Goal: Transaction & Acquisition: Obtain resource

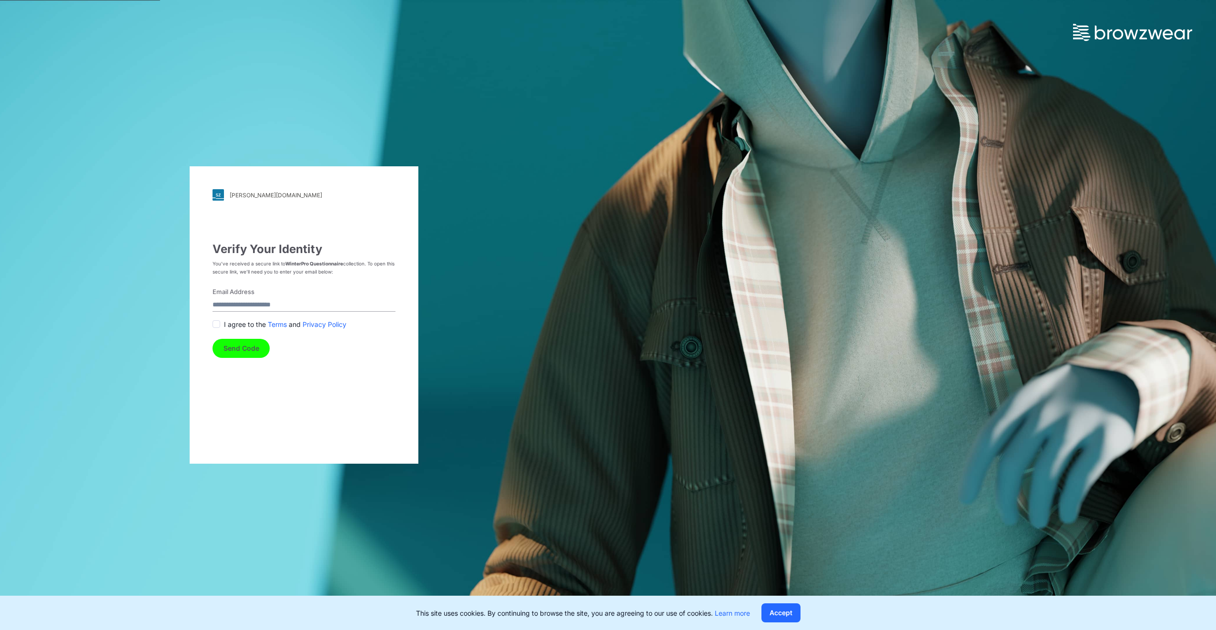
click at [250, 305] on input "Email Address" at bounding box center [303, 305] width 183 height 13
type input "**********"
click at [248, 345] on button "Send Code" at bounding box center [240, 348] width 57 height 19
click at [216, 334] on span at bounding box center [216, 334] width 8 height 8
click at [242, 346] on button "Send Code" at bounding box center [240, 348] width 57 height 19
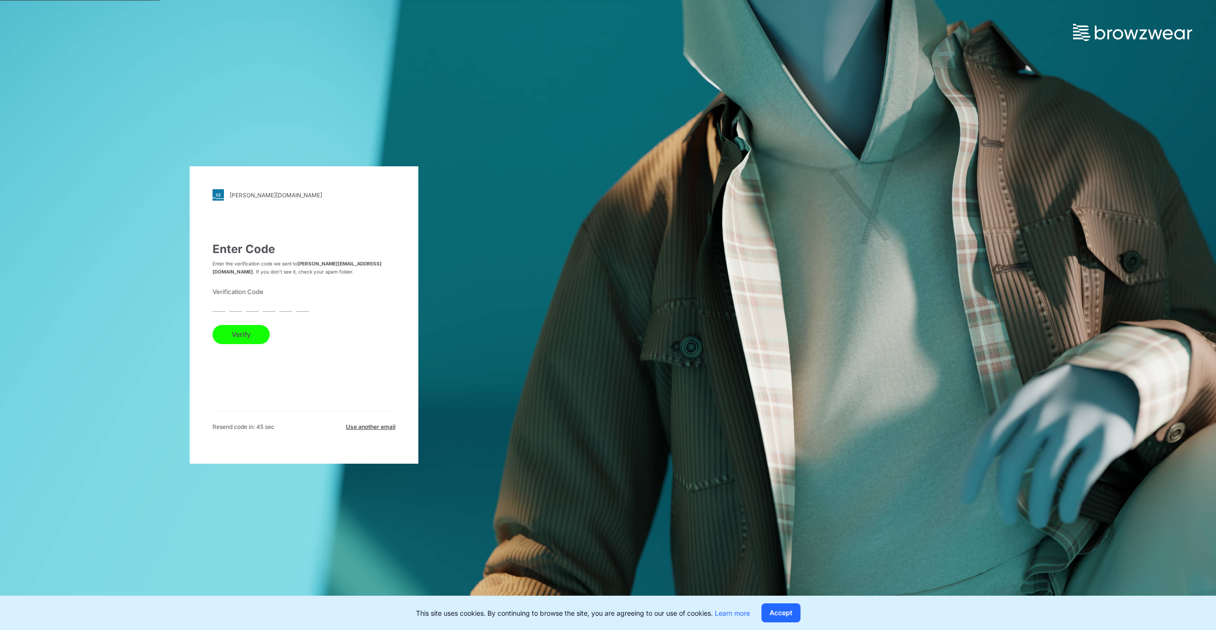
click at [237, 308] on input "text" at bounding box center [235, 305] width 13 height 13
type input "*"
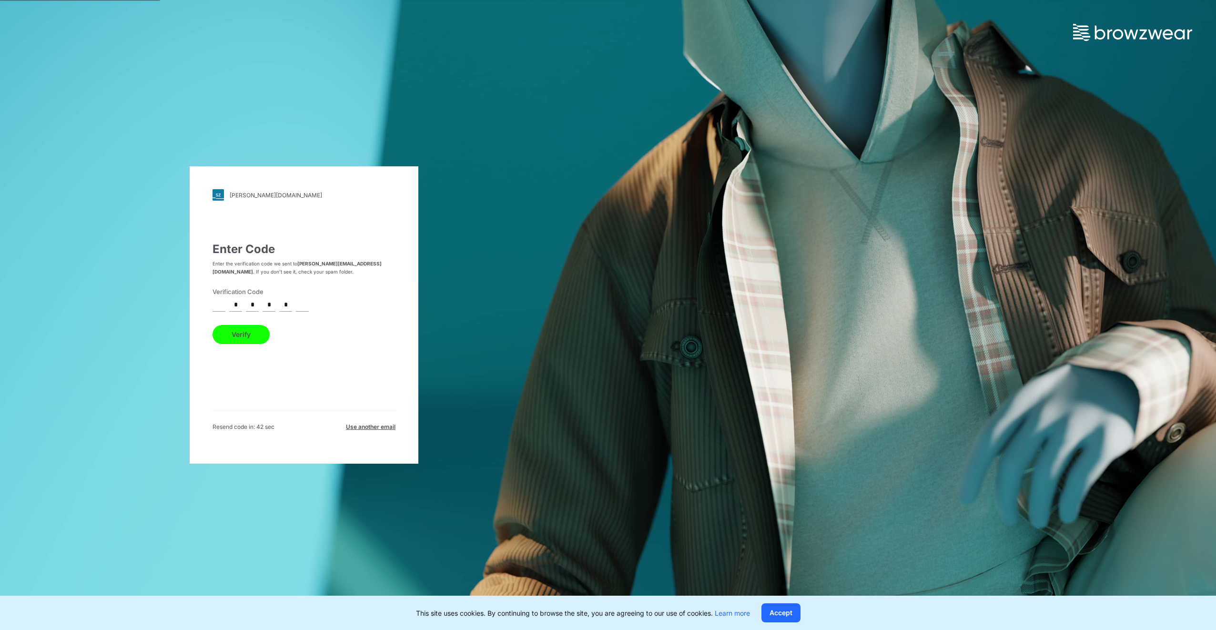
type input "*"
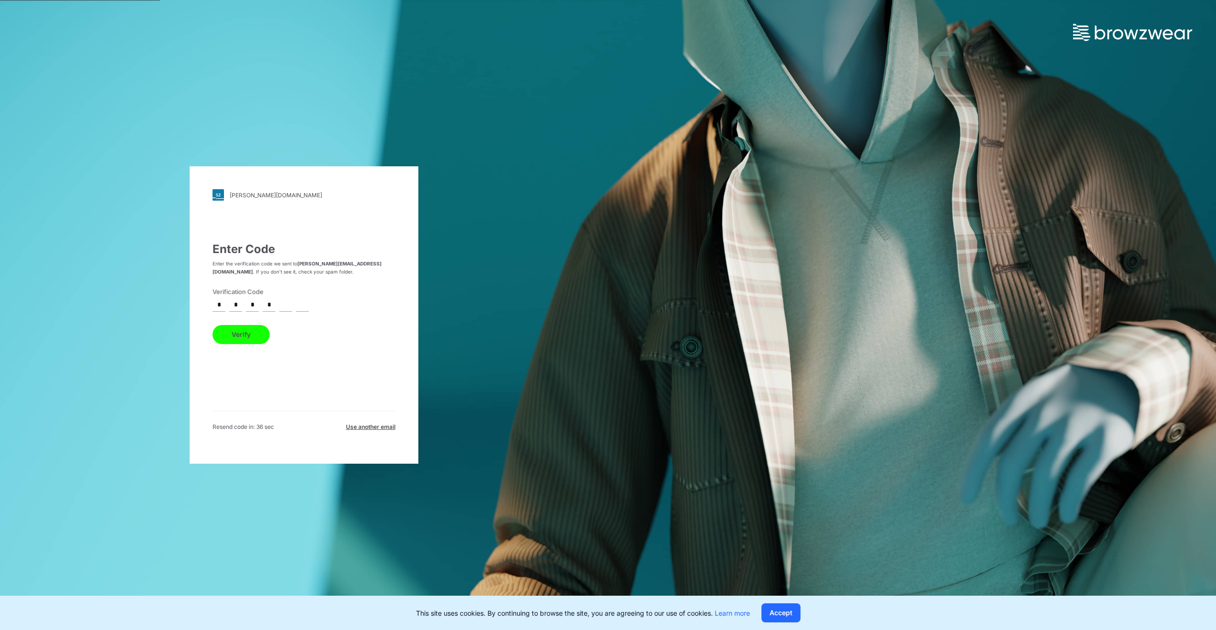
type input "*"
click at [243, 332] on button "Verify" at bounding box center [240, 334] width 57 height 19
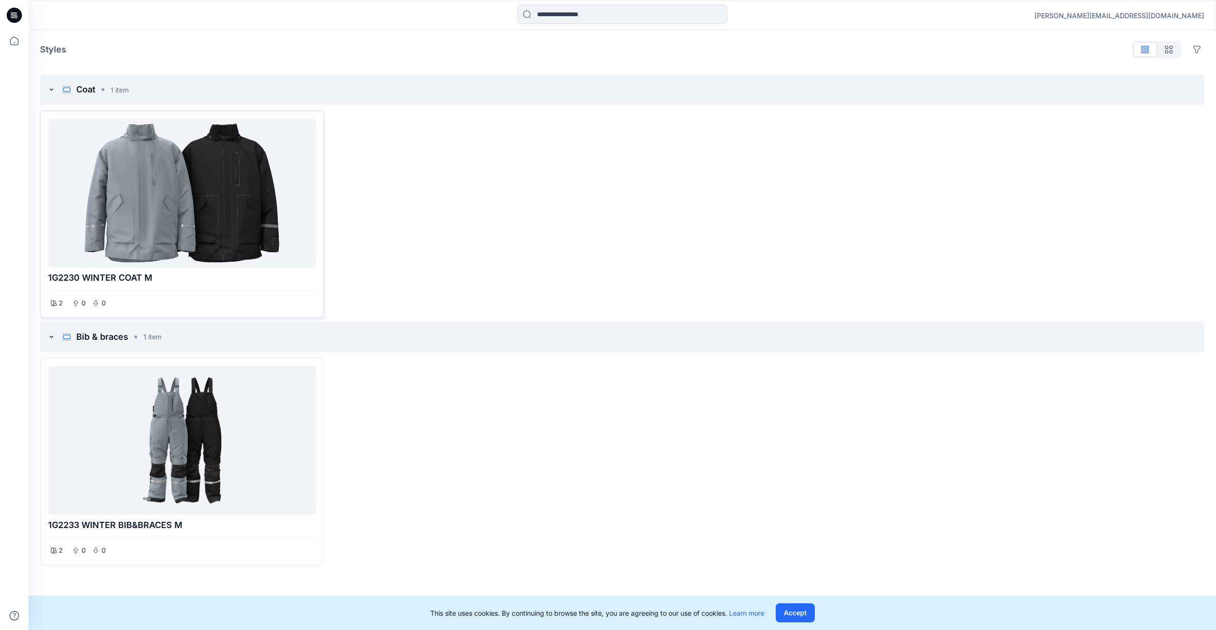
click at [232, 201] on div at bounding box center [182, 192] width 260 height 141
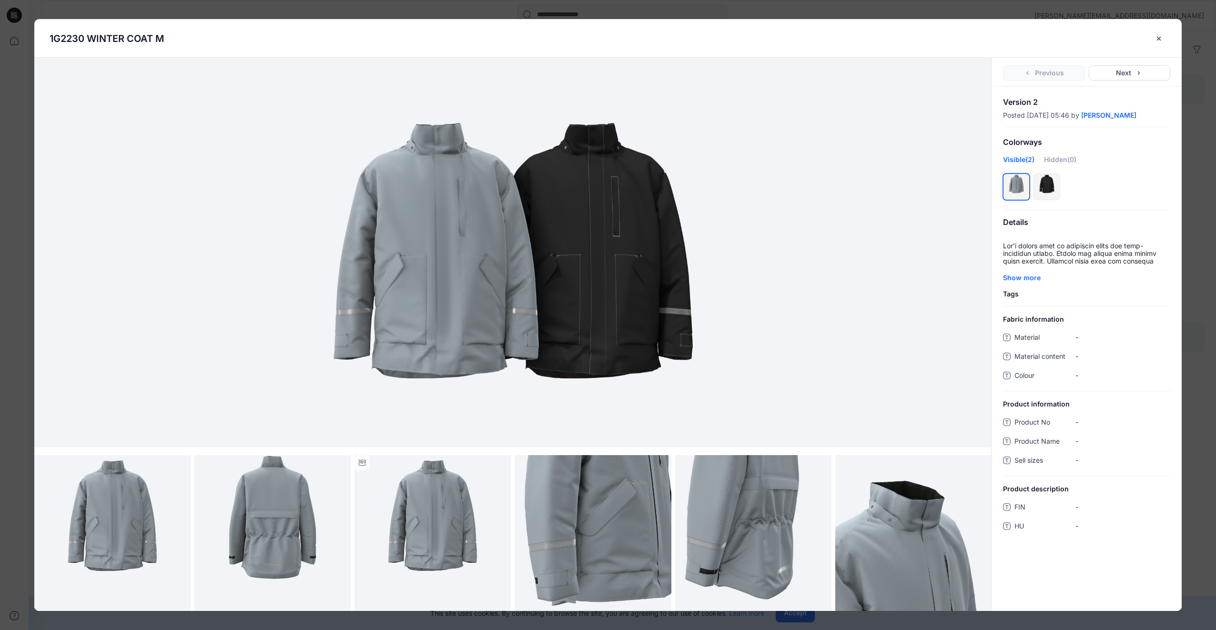
scroll to position [4, 0]
click at [115, 519] on img at bounding box center [112, 532] width 156 height 156
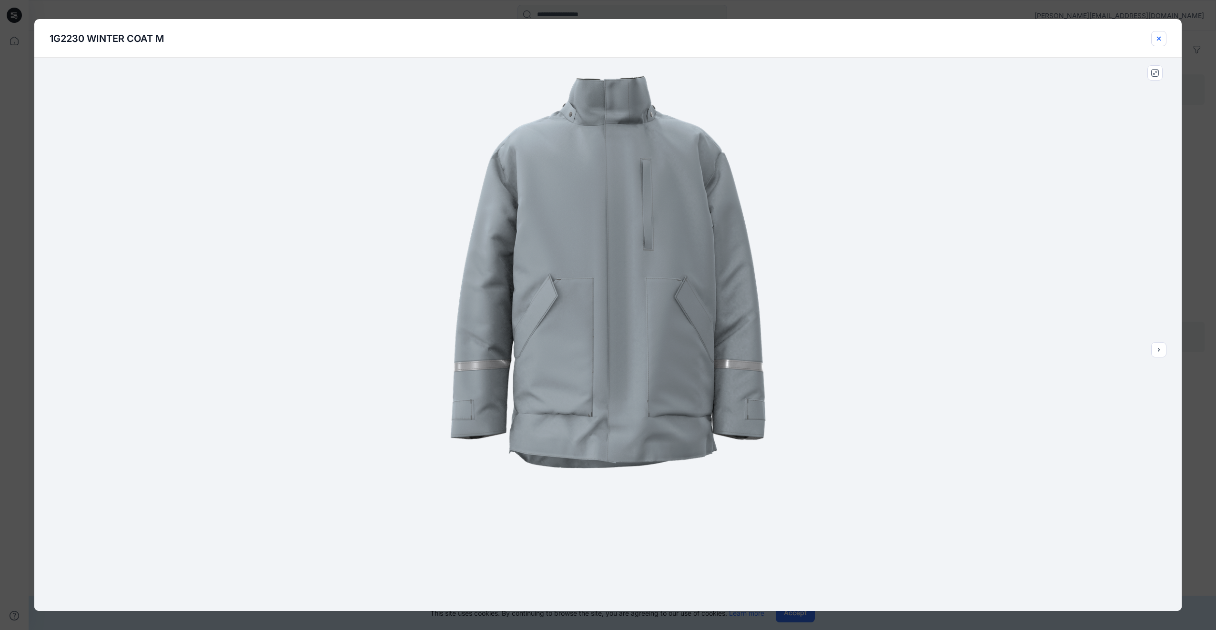
click at [1156, 37] on icon "close-btn" at bounding box center [1159, 39] width 8 height 8
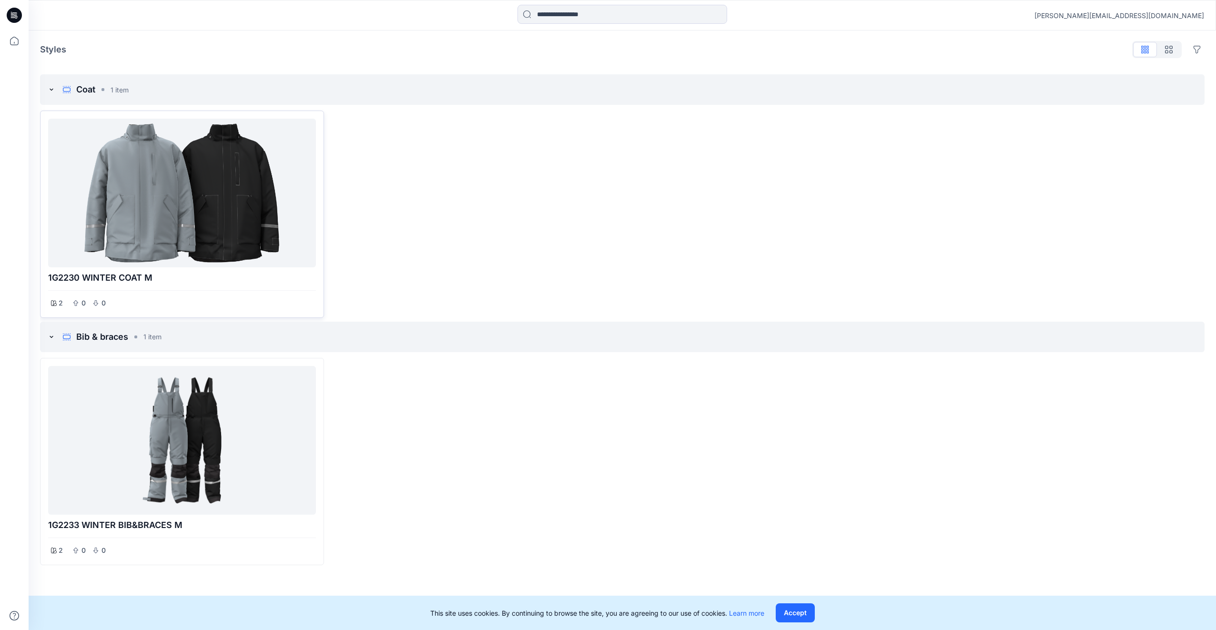
click at [216, 209] on div at bounding box center [182, 192] width 260 height 141
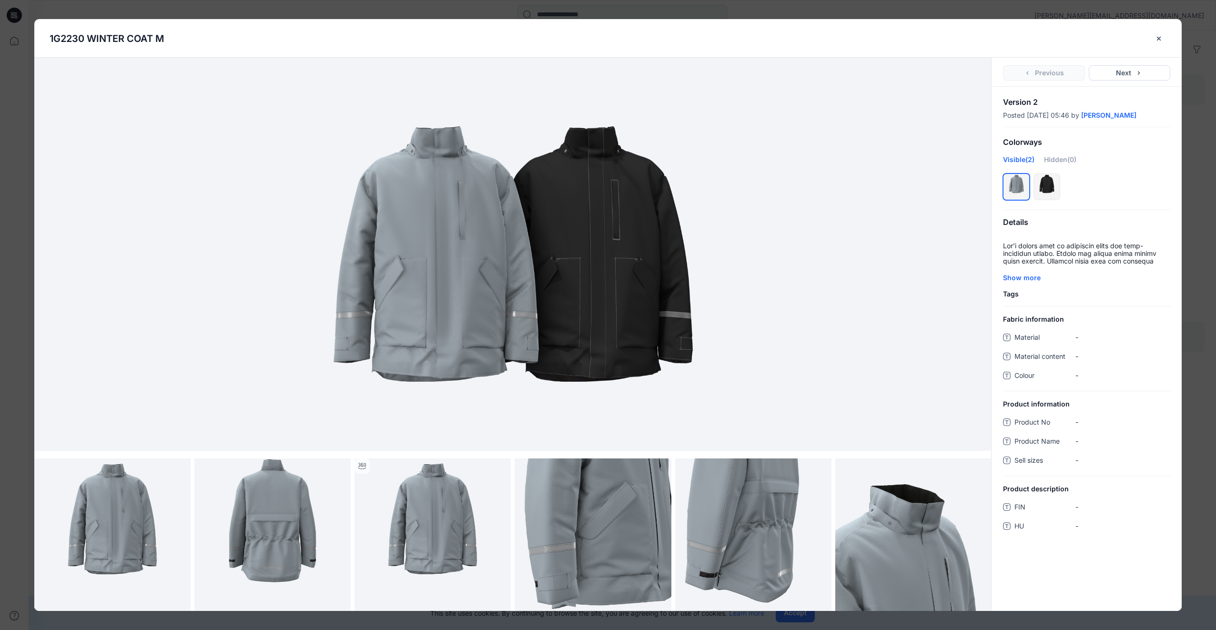
click at [725, 317] on img at bounding box center [513, 254] width 476 height 286
click at [543, 330] on img at bounding box center [513, 254] width 476 height 286
click at [275, 532] on img at bounding box center [272, 536] width 156 height 156
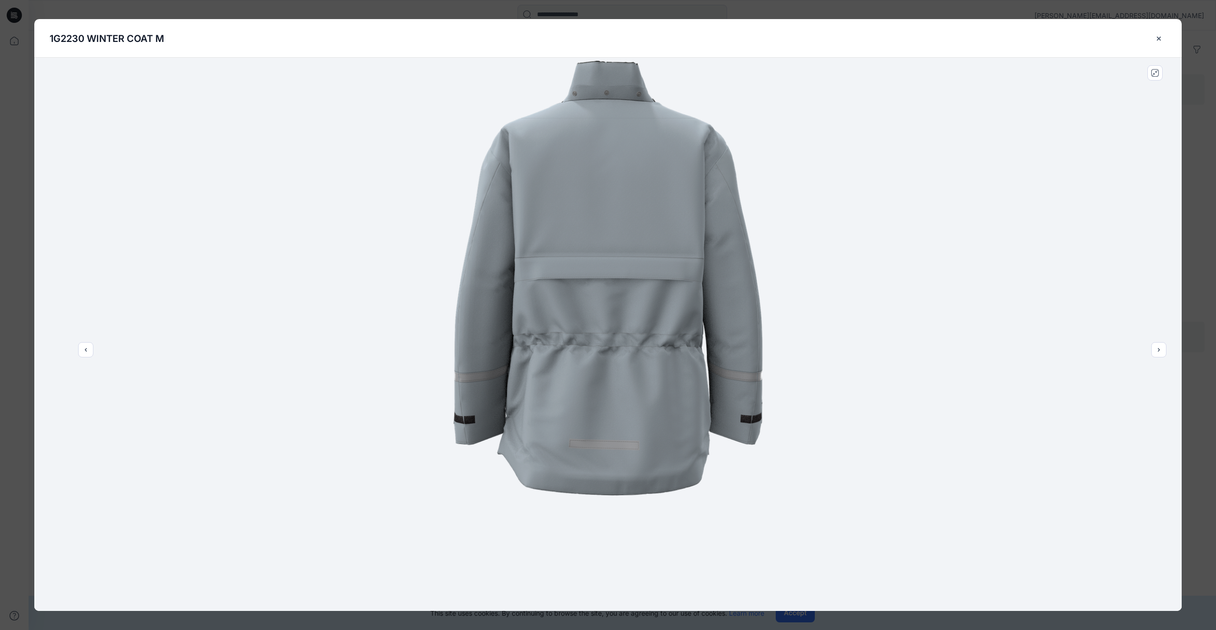
drag, startPoint x: 1157, startPoint y: 34, endPoint x: 1150, endPoint y: 37, distance: 7.3
click at [1157, 35] on icon "close-btn" at bounding box center [1159, 39] width 8 height 8
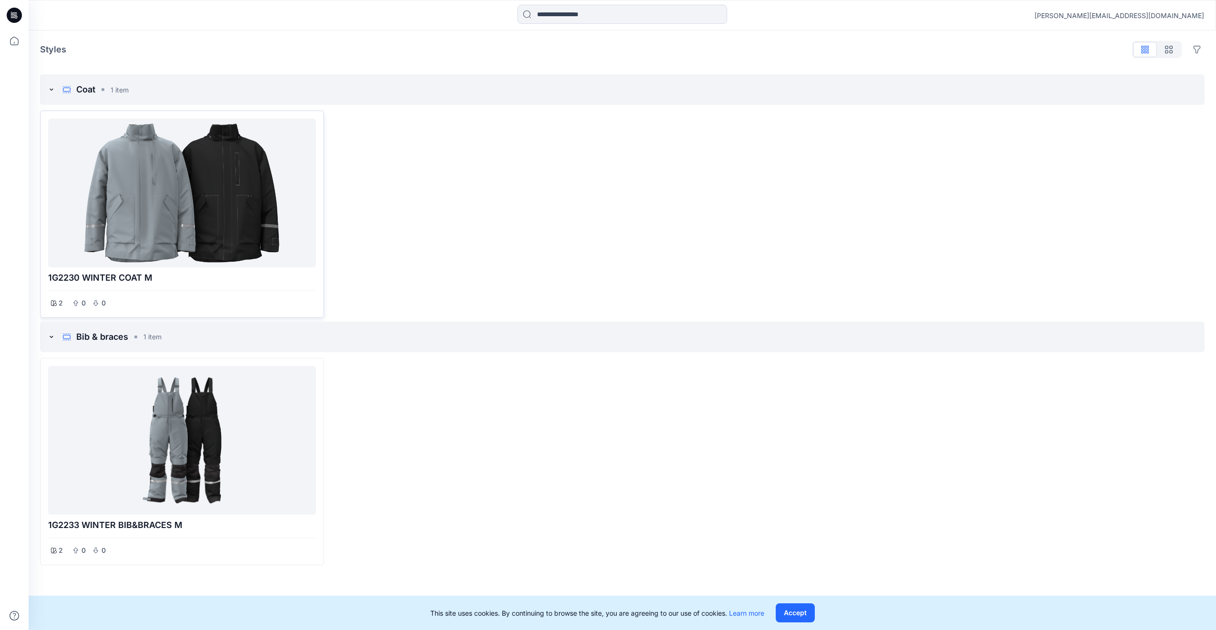
click at [212, 201] on div at bounding box center [182, 192] width 260 height 141
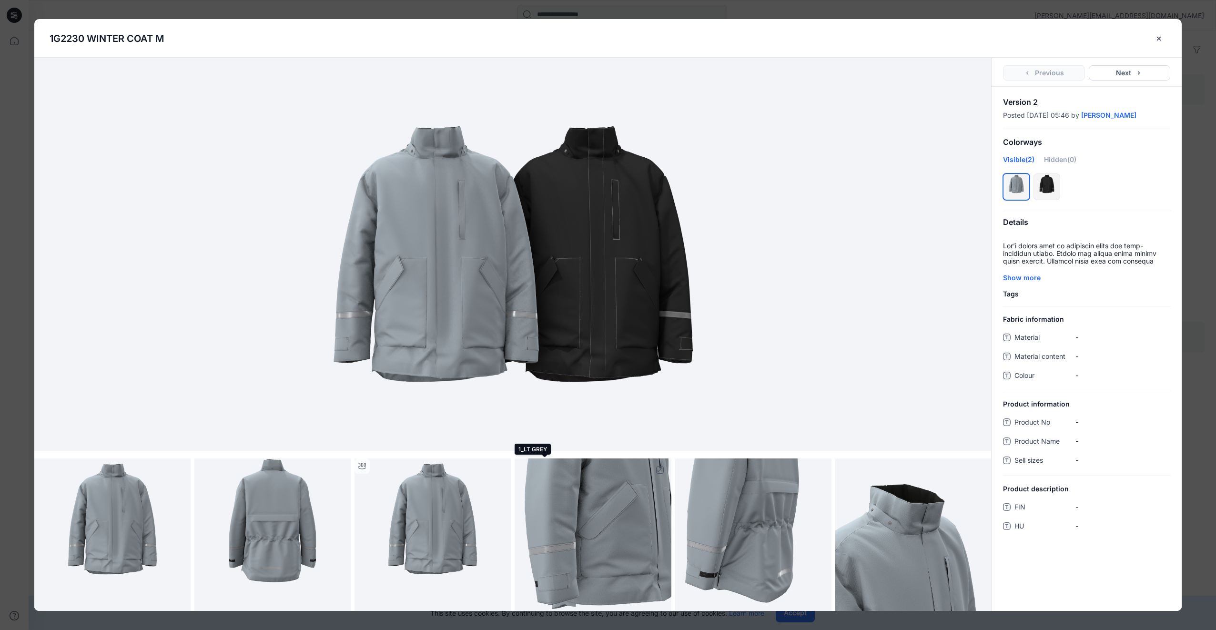
click at [607, 546] on img at bounding box center [592, 536] width 156 height 156
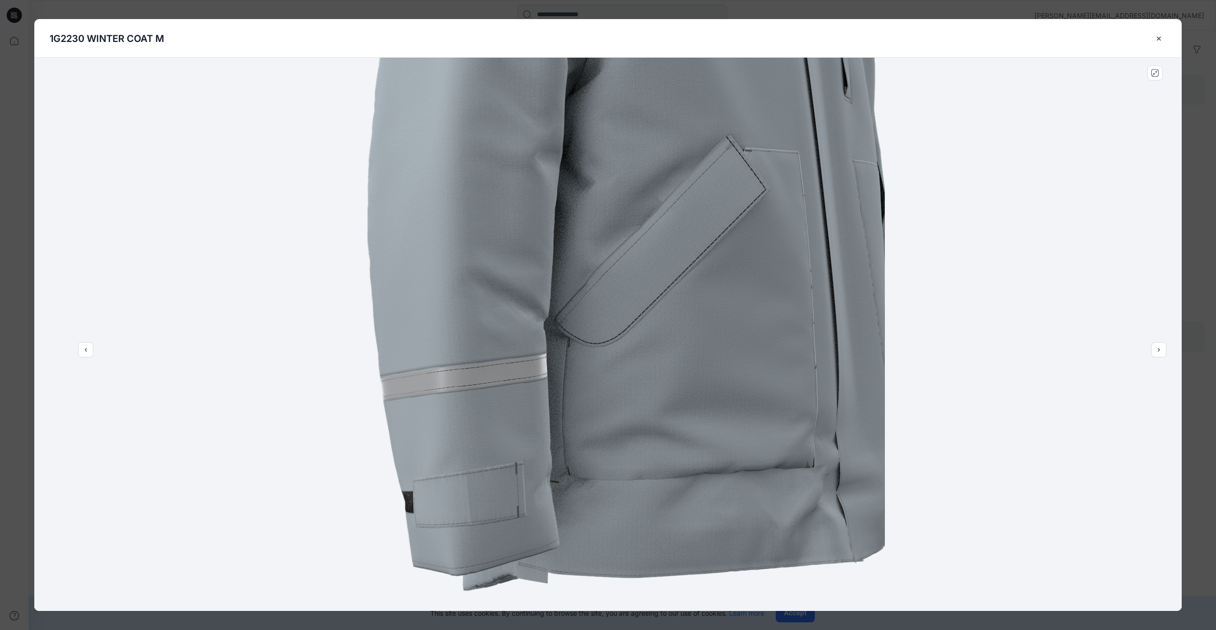
click at [1023, 352] on div at bounding box center [607, 334] width 1147 height 553
click at [1155, 73] on icon "close-full-preview" at bounding box center [1155, 73] width 8 height 8
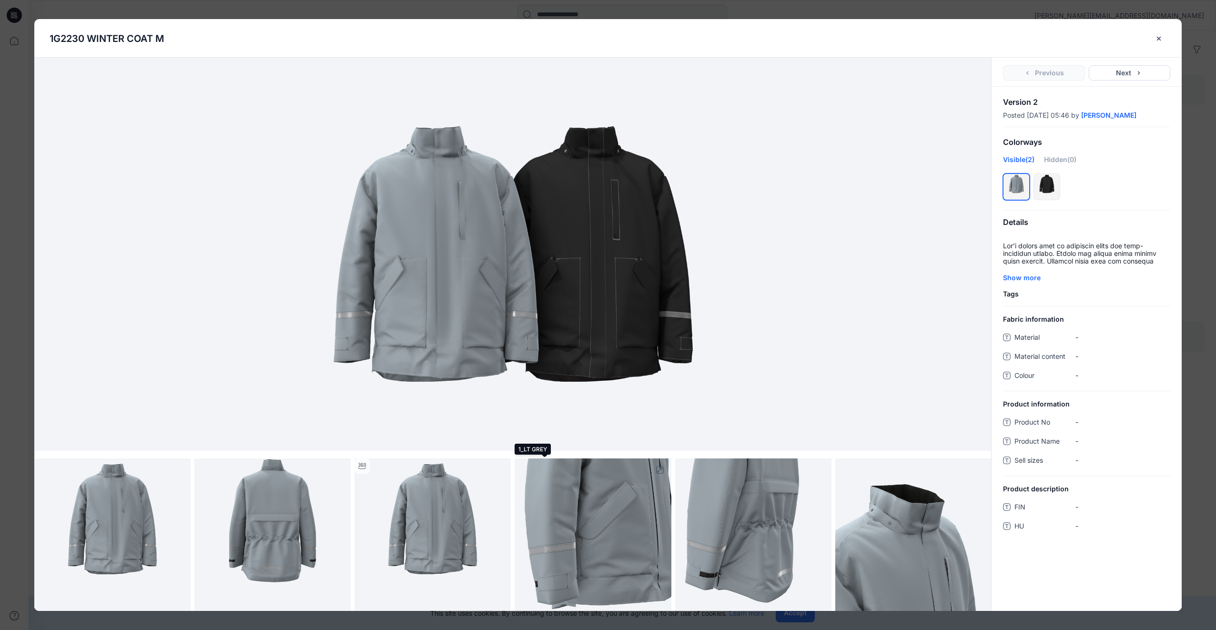
click at [536, 533] on img at bounding box center [592, 536] width 156 height 156
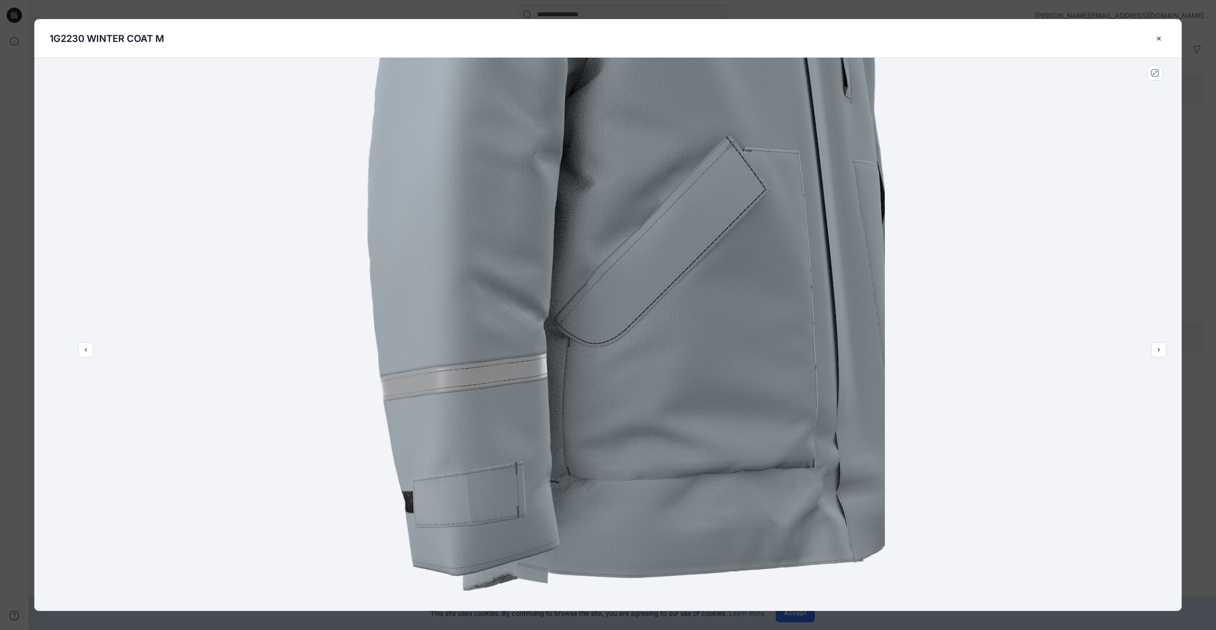
click at [1038, 570] on div at bounding box center [607, 334] width 1147 height 553
click at [985, 279] on div at bounding box center [607, 334] width 1147 height 553
click at [934, 368] on div at bounding box center [607, 334] width 1147 height 553
click at [938, 317] on div at bounding box center [607, 334] width 1147 height 553
click at [1157, 36] on icon "close-btn" at bounding box center [1159, 39] width 8 height 8
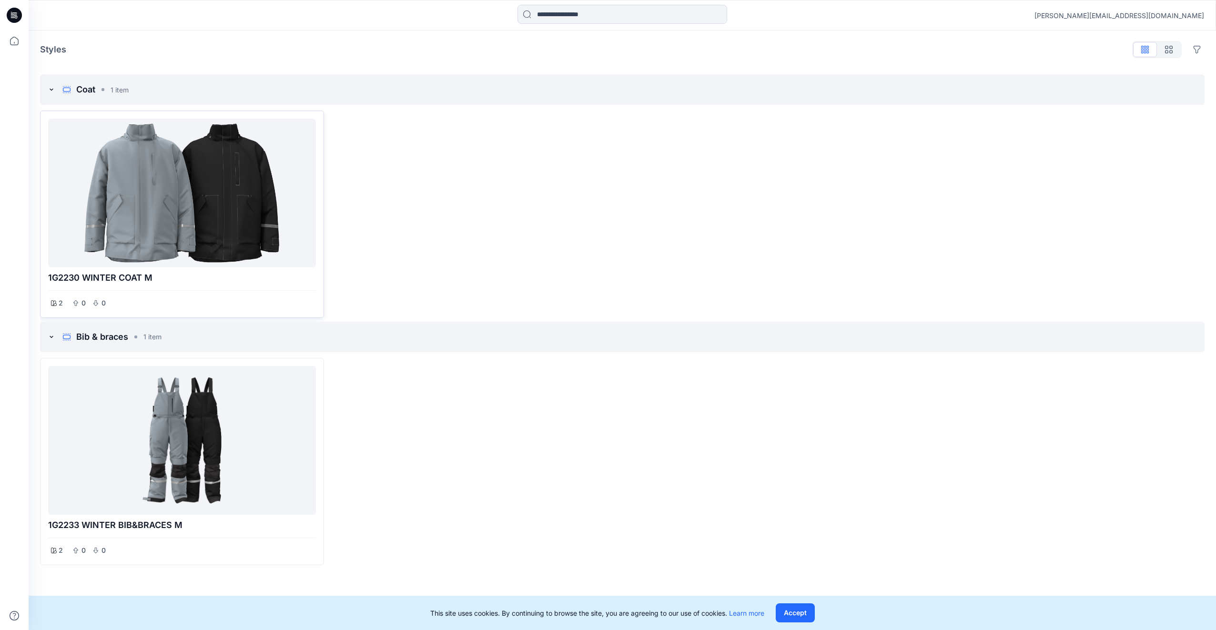
click at [206, 218] on div at bounding box center [182, 192] width 260 height 141
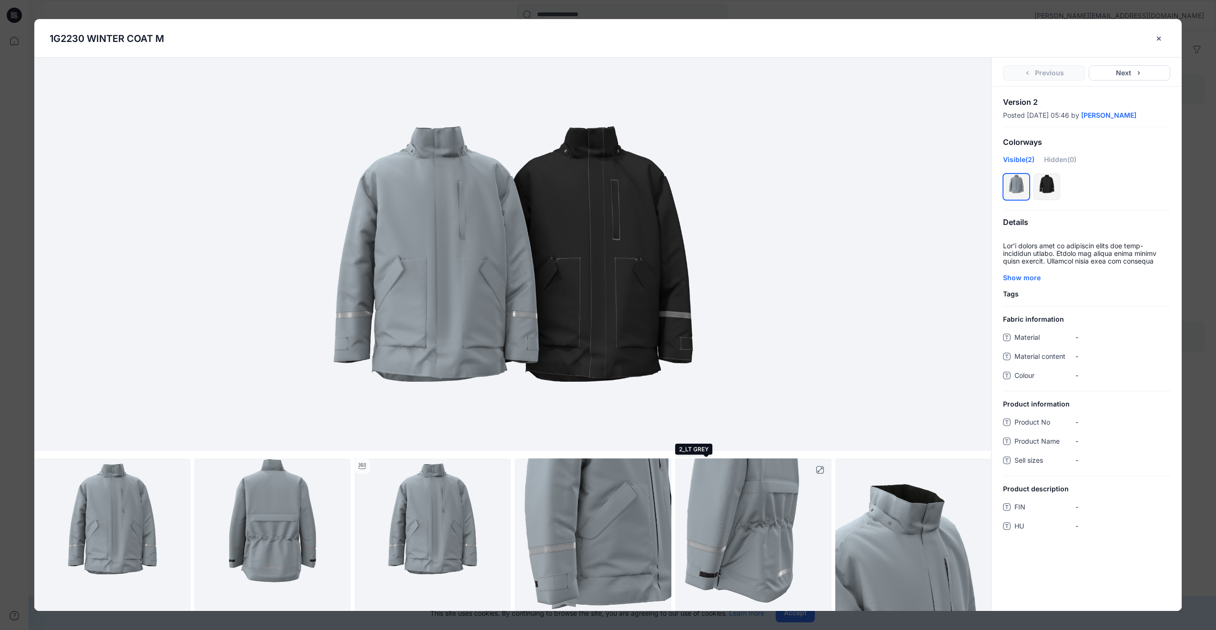
click at [783, 541] on img at bounding box center [753, 536] width 156 height 156
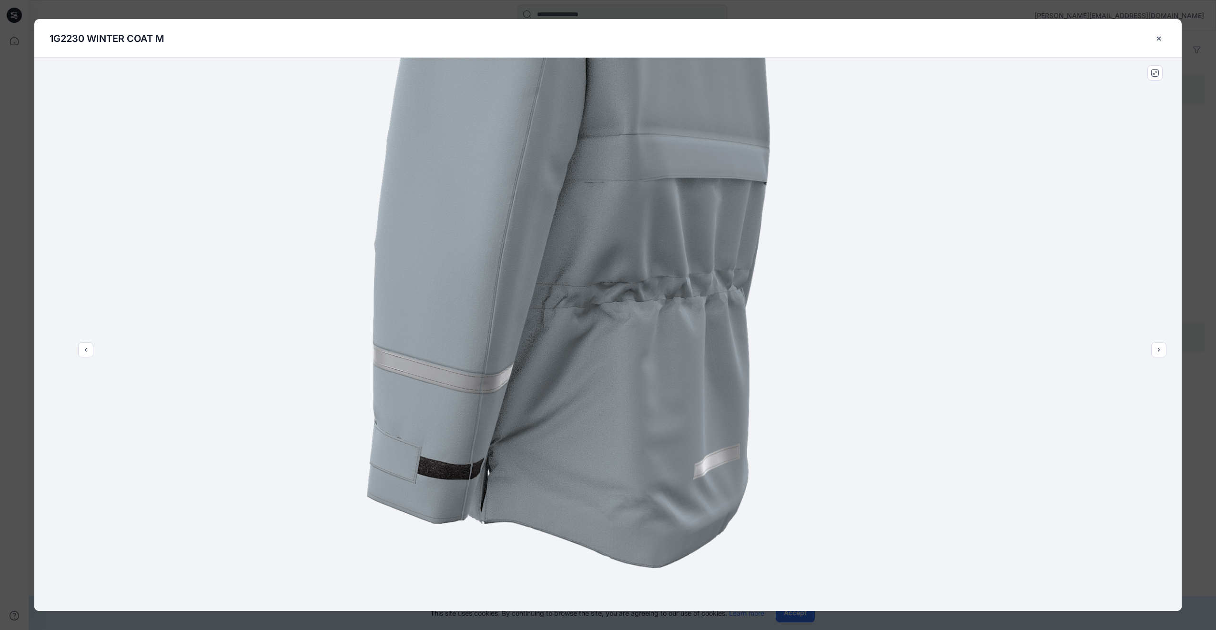
click at [906, 282] on div at bounding box center [607, 334] width 1147 height 553
click at [1040, 274] on div at bounding box center [607, 334] width 1147 height 553
click at [1161, 42] on icon "close-btn" at bounding box center [1159, 39] width 8 height 8
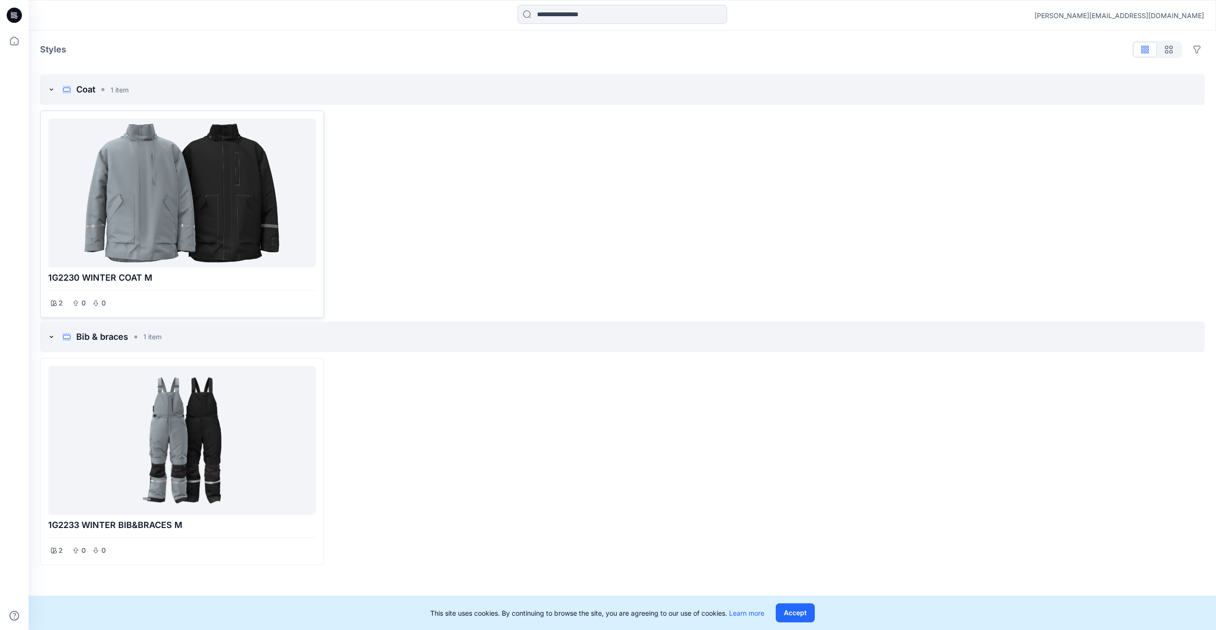
click at [268, 209] on div at bounding box center [182, 192] width 260 height 141
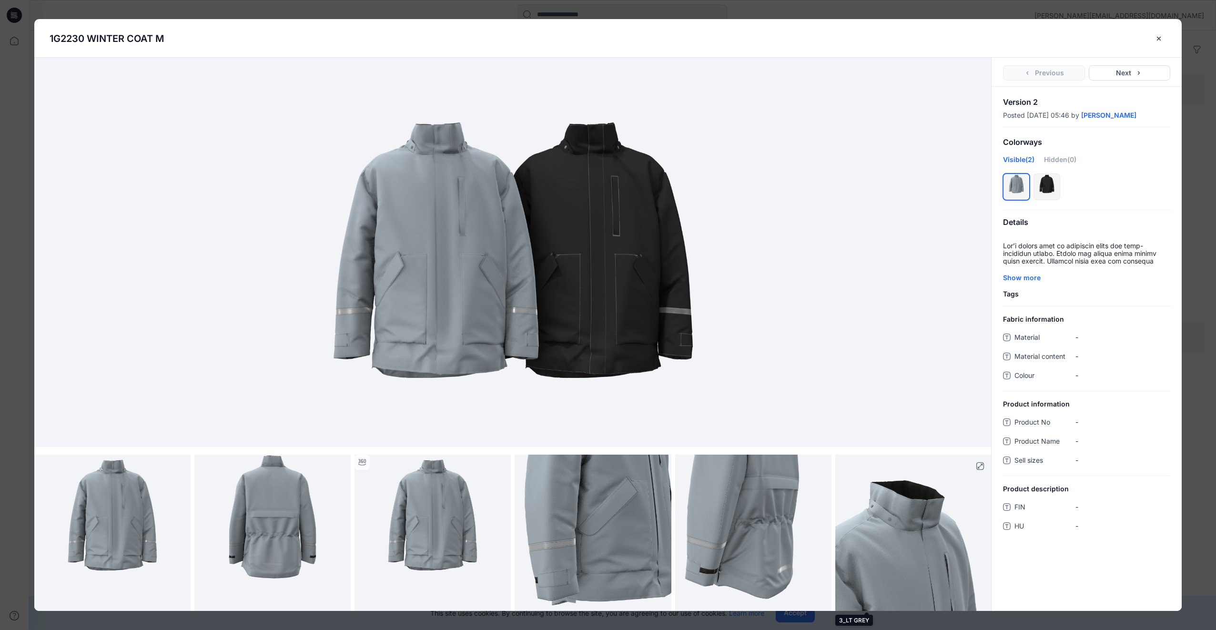
click at [878, 543] on img at bounding box center [913, 532] width 156 height 156
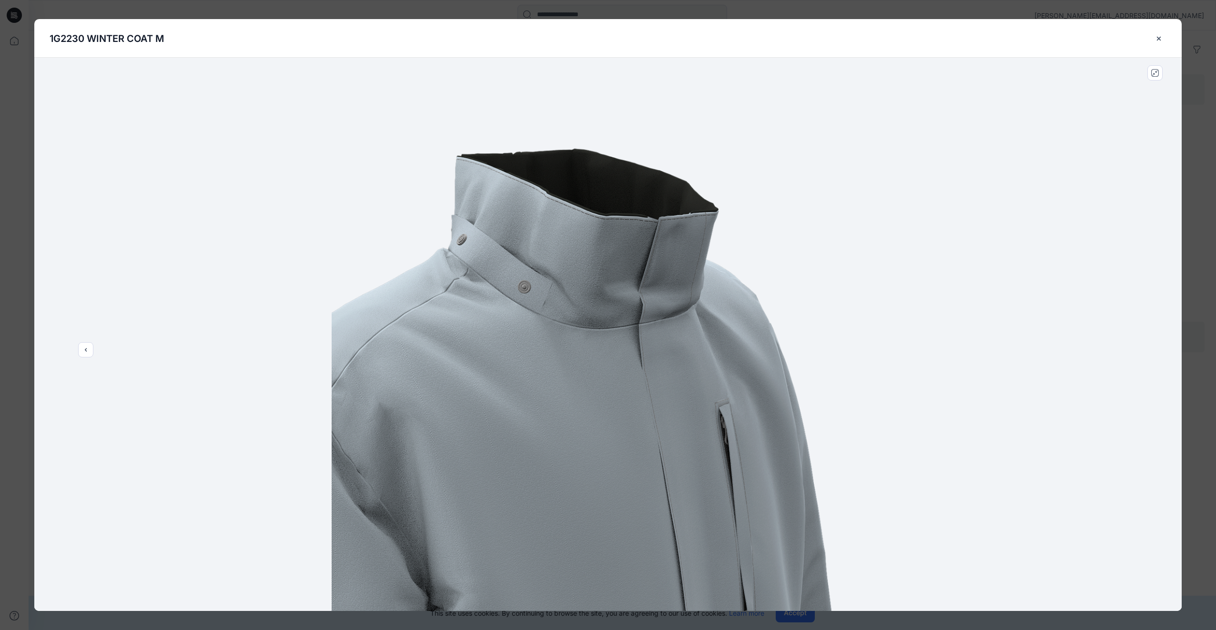
click at [1151, 506] on div at bounding box center [607, 334] width 1147 height 553
click at [1160, 37] on icon "close-btn" at bounding box center [1159, 38] width 4 height 4
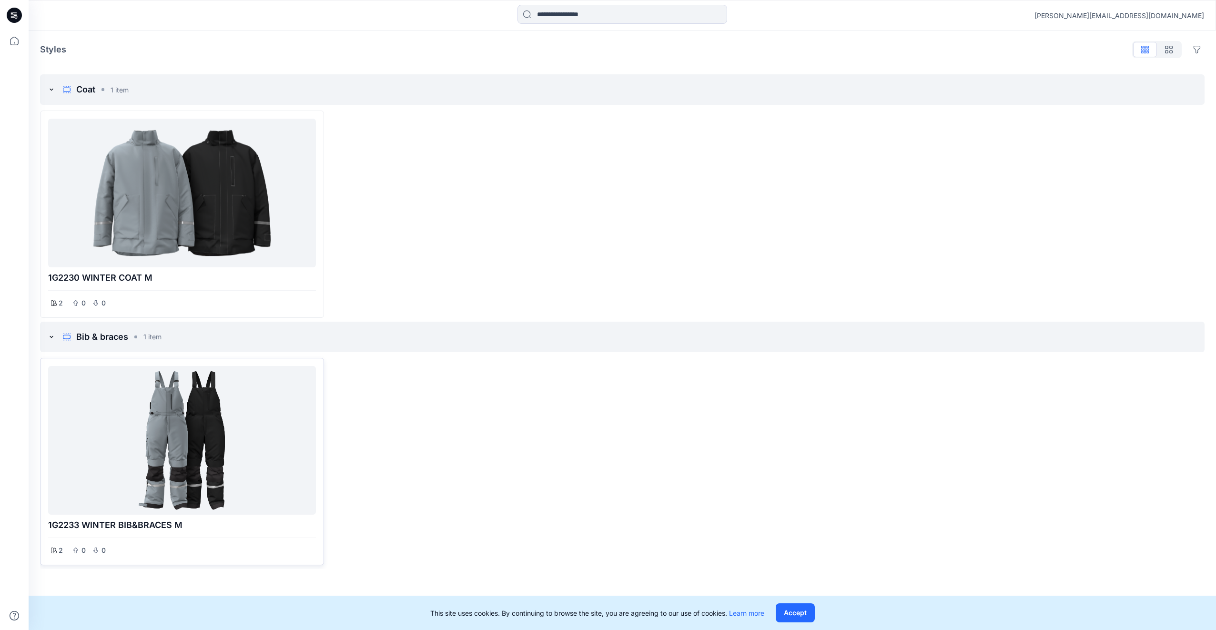
click at [209, 460] on div at bounding box center [182, 440] width 260 height 141
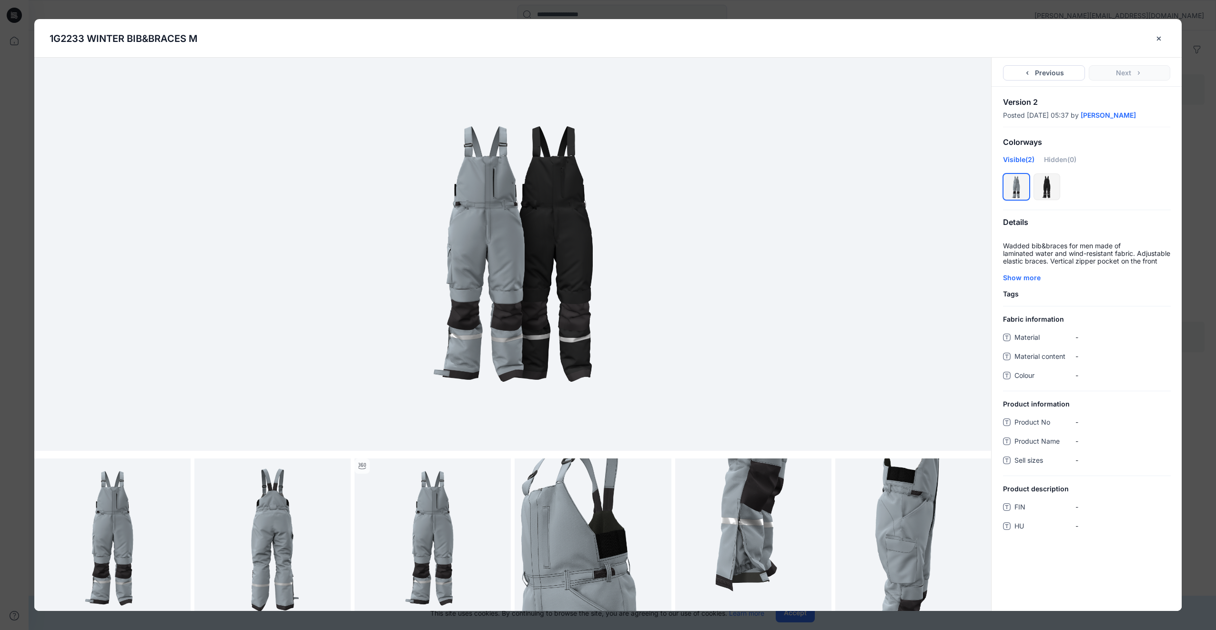
click at [514, 262] on img at bounding box center [513, 254] width 476 height 286
click at [541, 314] on img at bounding box center [513, 254] width 476 height 286
click at [111, 538] on img at bounding box center [112, 536] width 156 height 156
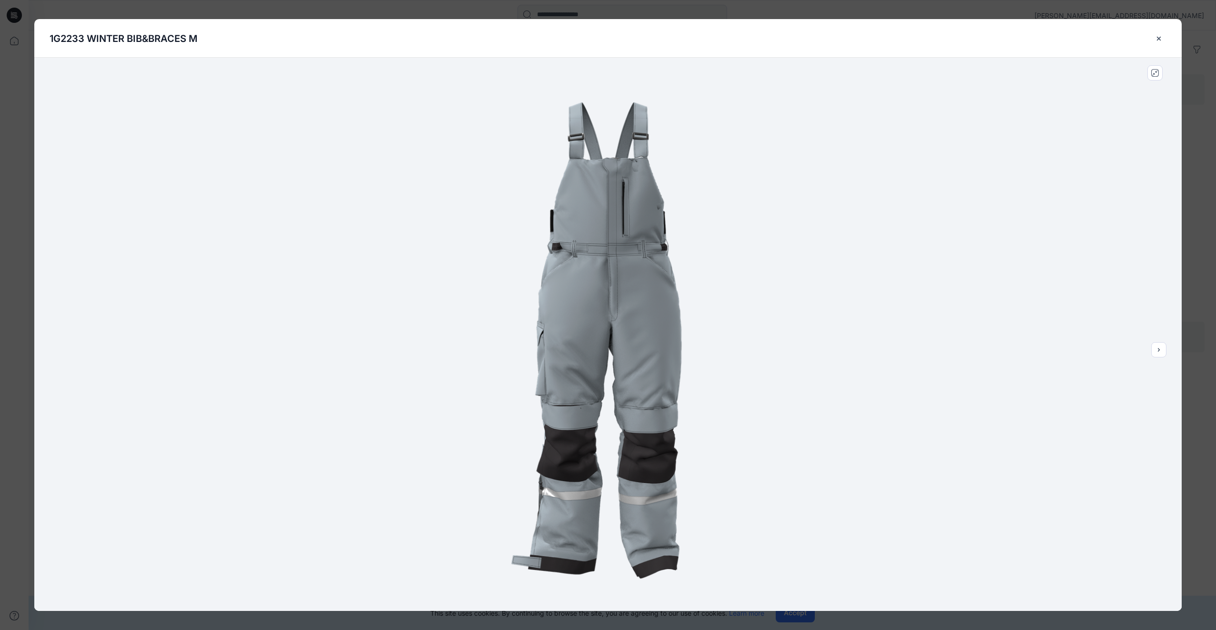
click at [844, 568] on img at bounding box center [608, 334] width 553 height 553
click at [1164, 39] on button "close-btn" at bounding box center [1158, 38] width 15 height 15
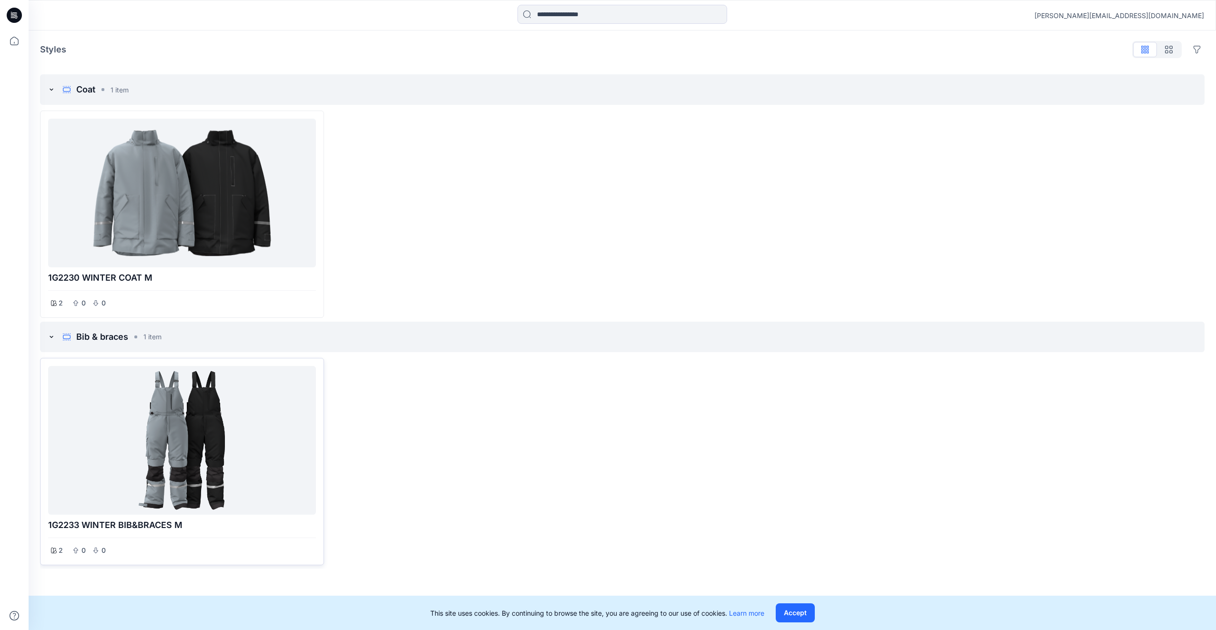
click at [241, 436] on div at bounding box center [182, 440] width 260 height 141
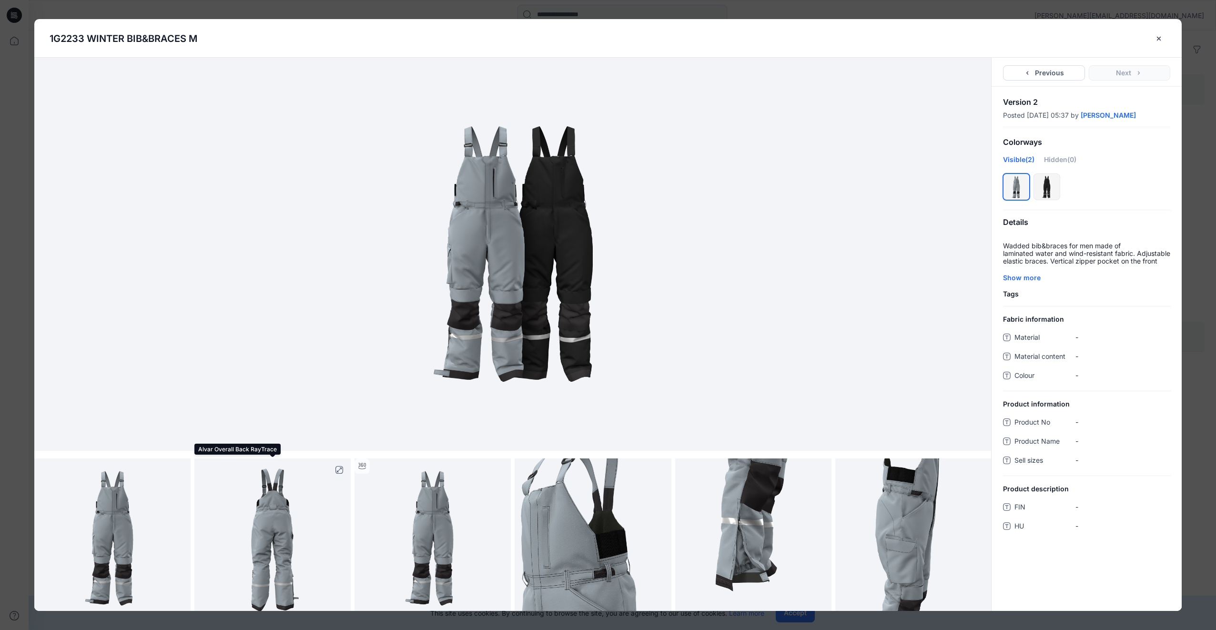
click at [287, 554] on img at bounding box center [272, 536] width 156 height 156
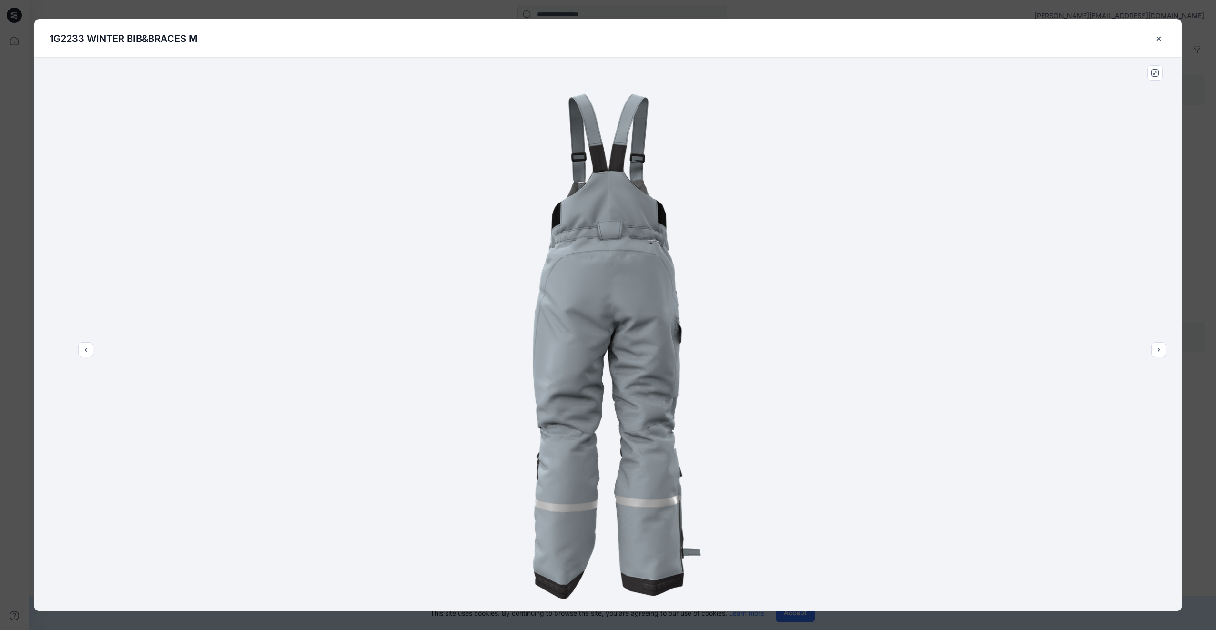
click at [809, 389] on img at bounding box center [608, 334] width 553 height 553
click at [1159, 37] on icon "close-btn" at bounding box center [1159, 39] width 8 height 8
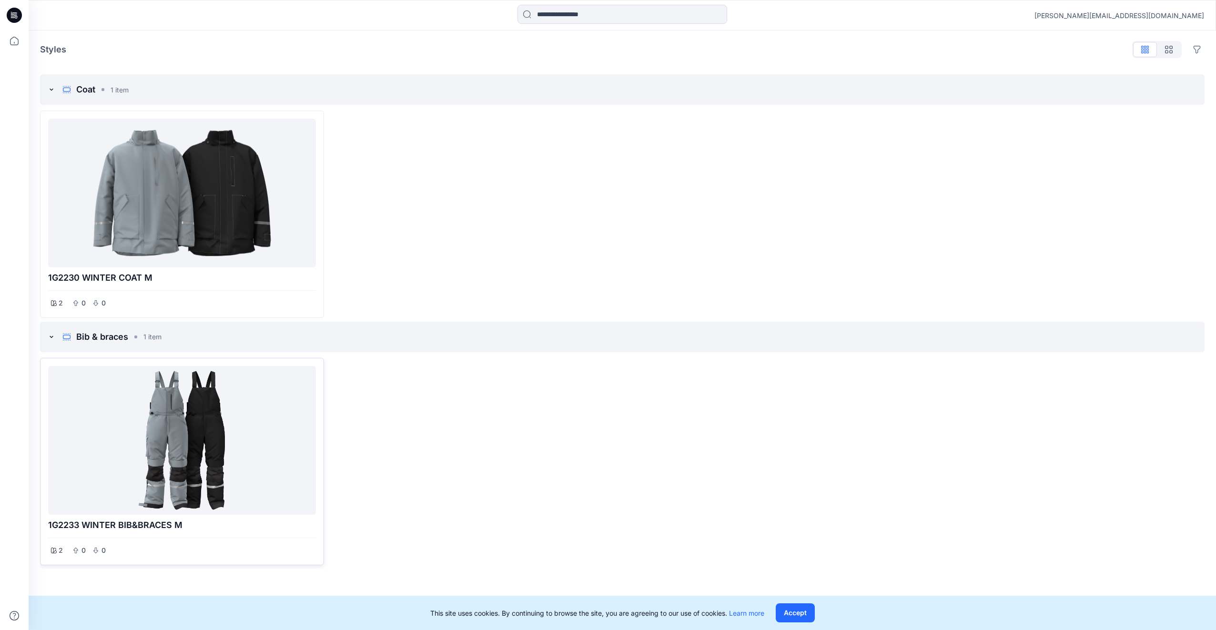
click at [247, 456] on div at bounding box center [182, 440] width 260 height 141
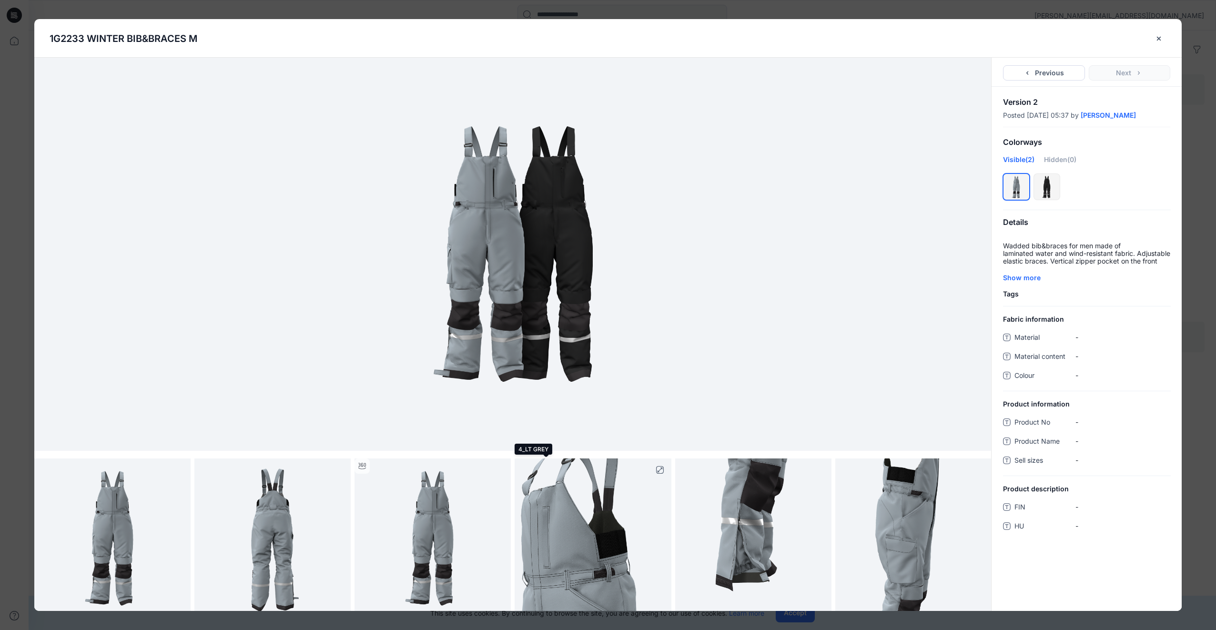
click at [574, 544] on img at bounding box center [592, 536] width 156 height 156
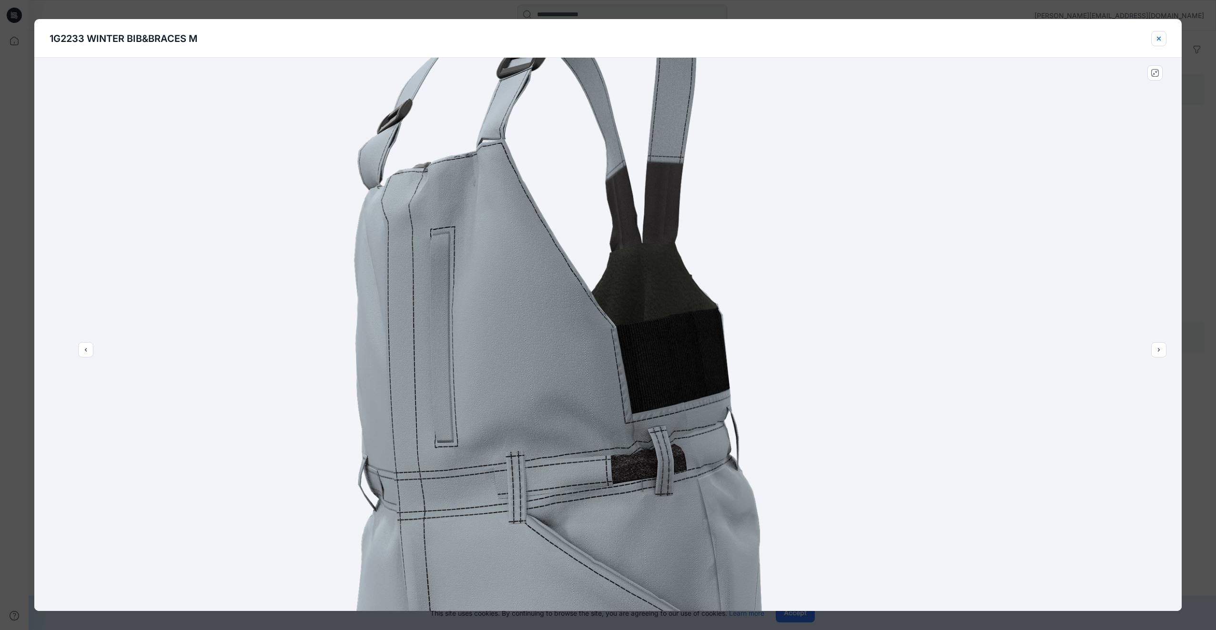
click at [1158, 37] on icon "close-btn" at bounding box center [1159, 39] width 8 height 8
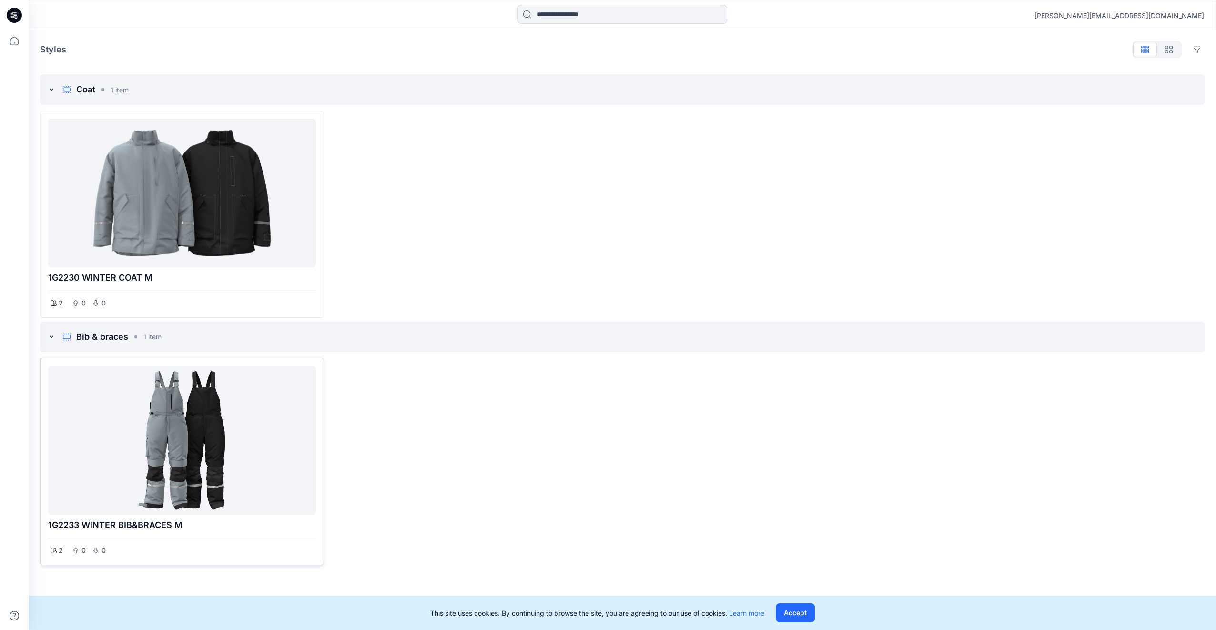
click at [213, 428] on div at bounding box center [182, 440] width 260 height 141
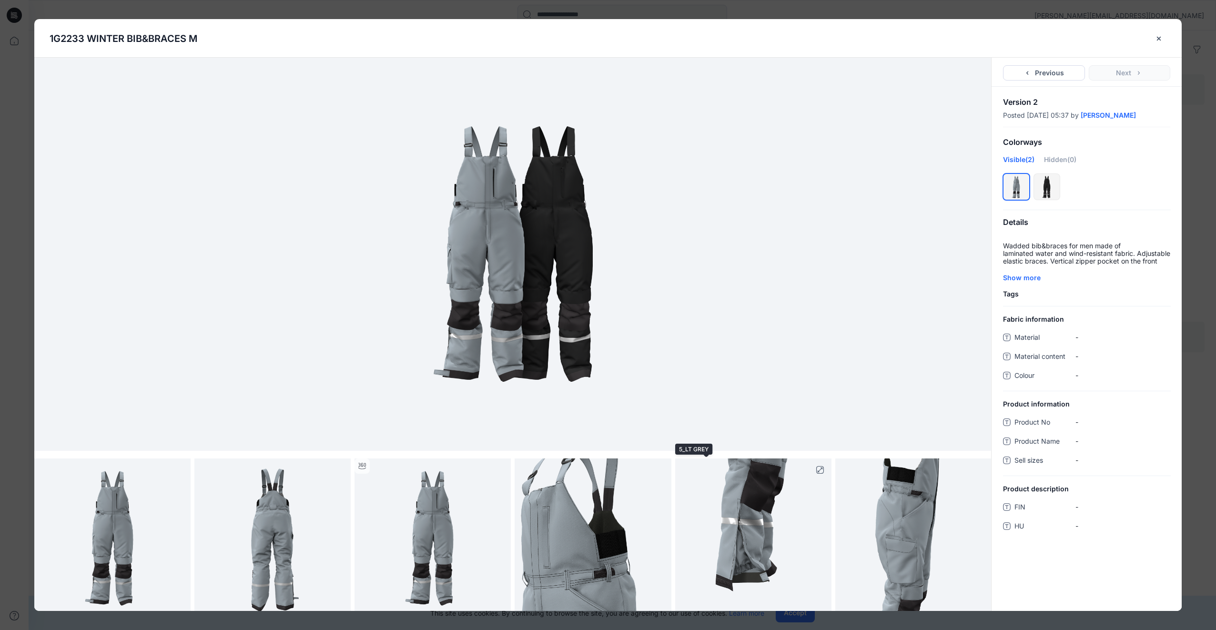
click at [740, 537] on img at bounding box center [753, 536] width 156 height 156
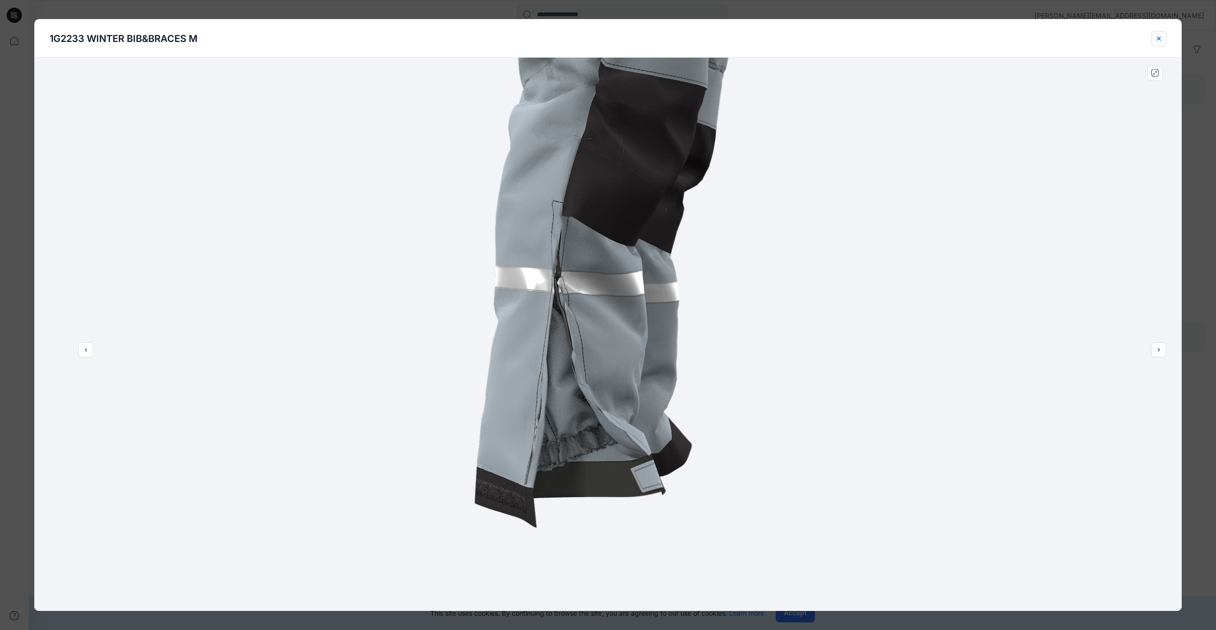
click at [1159, 37] on icon "close-btn" at bounding box center [1159, 39] width 8 height 8
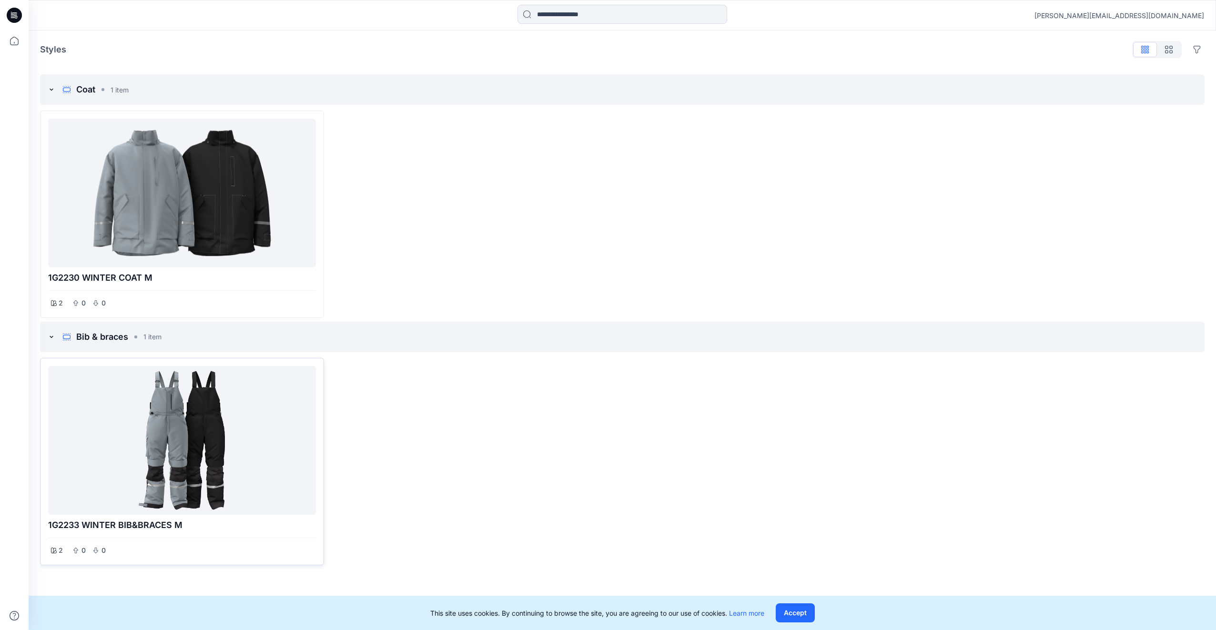
click at [233, 430] on div at bounding box center [182, 440] width 260 height 141
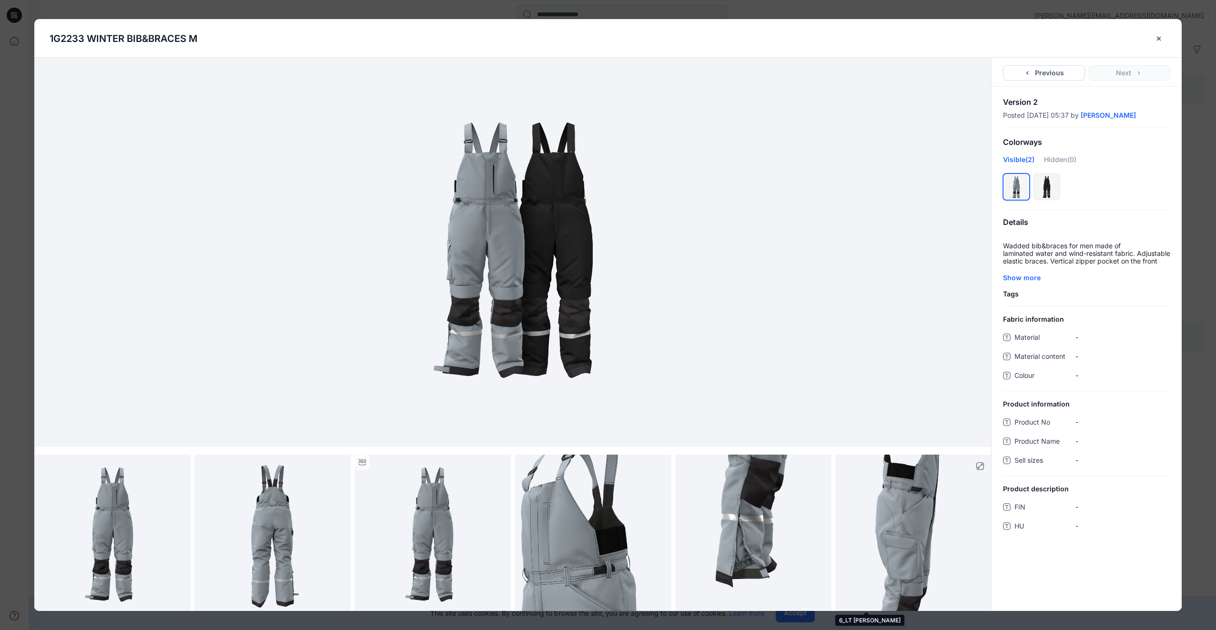
click at [906, 544] on img at bounding box center [913, 532] width 156 height 156
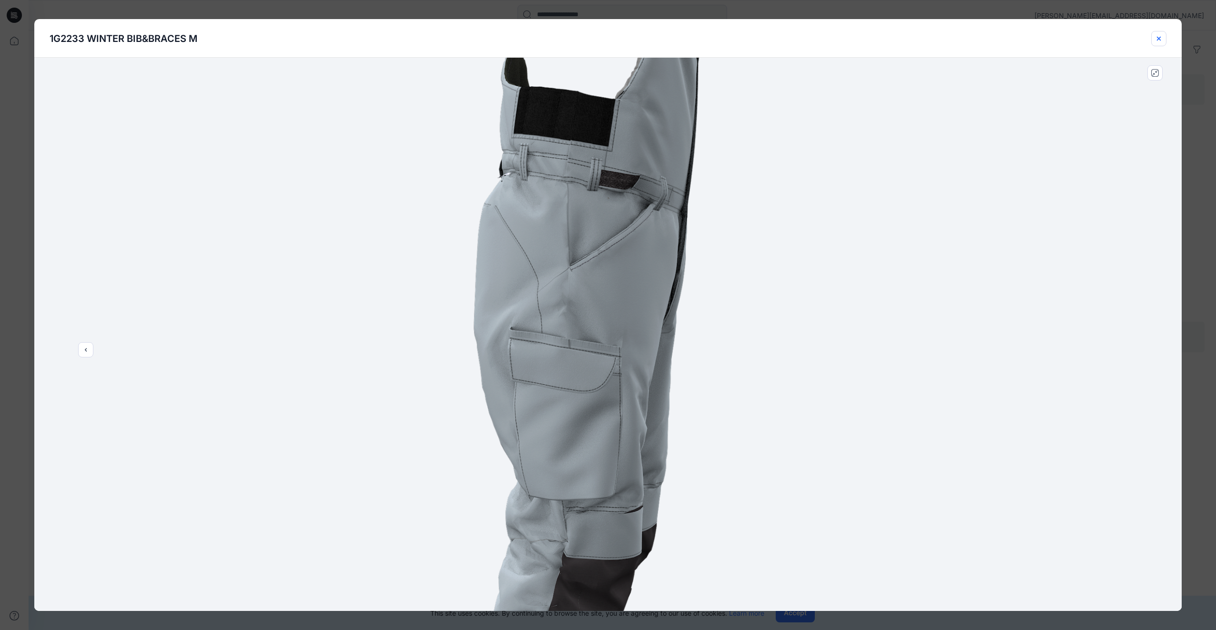
click at [1161, 36] on icon "close-btn" at bounding box center [1159, 39] width 8 height 8
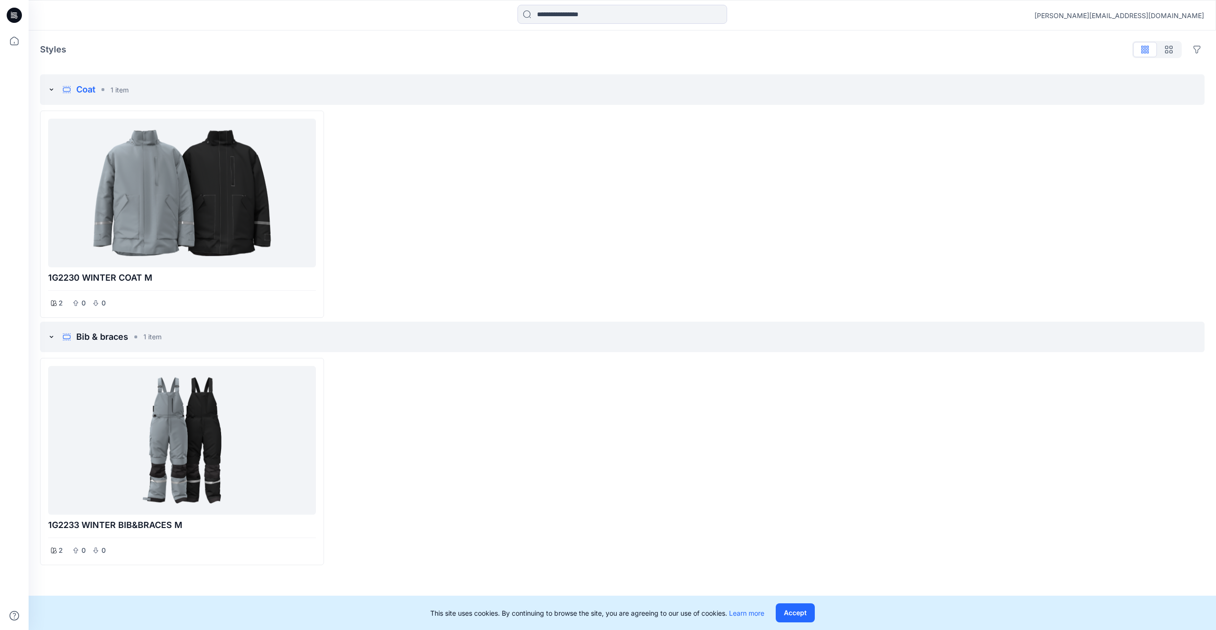
click at [81, 87] on p "Coat" at bounding box center [85, 89] width 19 height 13
click at [65, 90] on icon at bounding box center [67, 90] width 8 height 8
click at [1168, 49] on icon "button" at bounding box center [1169, 50] width 8 height 8
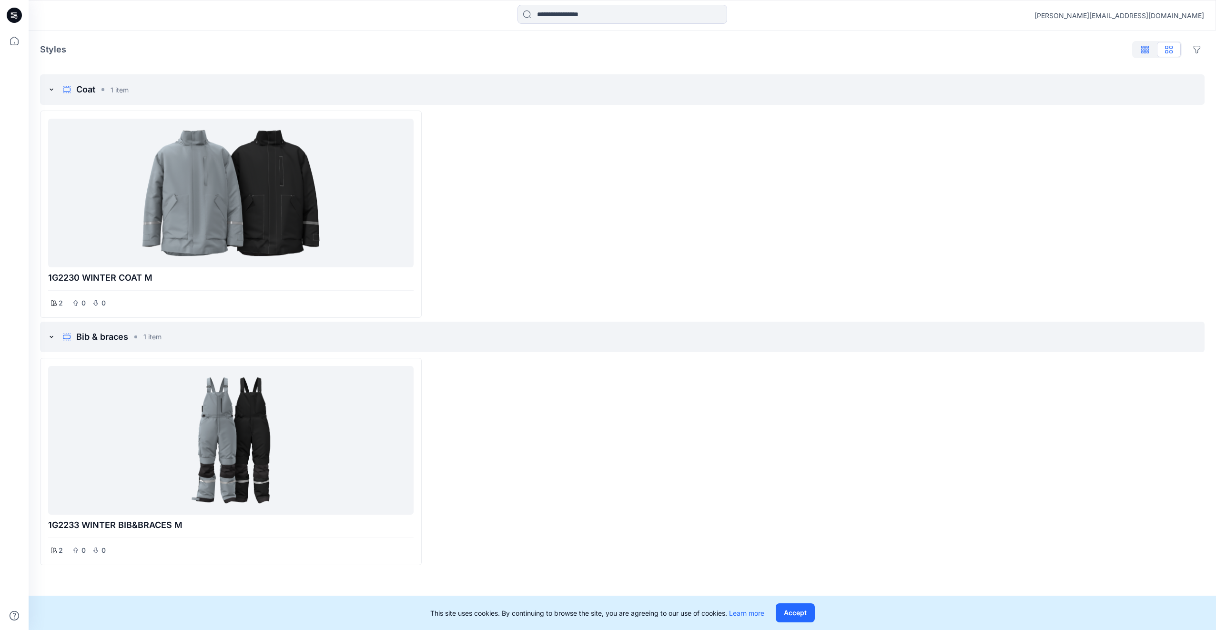
click at [1142, 50] on icon "button" at bounding box center [1145, 50] width 8 height 8
